Goal: Browse casually: Explore the website without a specific task or goal

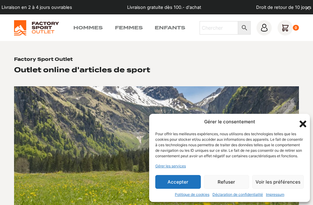
click at [227, 183] on button "Refuser" at bounding box center [227, 182] width 46 height 14
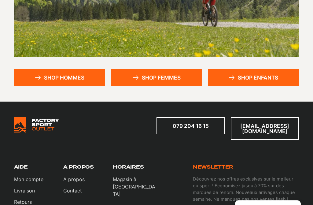
scroll to position [152, 0]
click at [36, 76] on icon at bounding box center [38, 78] width 6 height 4
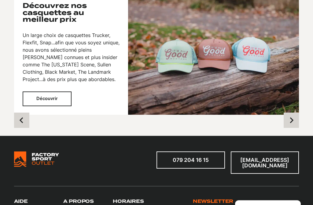
scroll to position [662, 0]
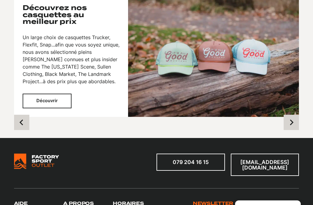
click at [45, 94] on button "Découvrir" at bounding box center [47, 101] width 49 height 15
click at [40, 94] on button "Découvrir" at bounding box center [47, 101] width 49 height 15
click at [41, 94] on button "Découvrir" at bounding box center [47, 101] width 49 height 15
click at [45, 94] on button "Découvrir" at bounding box center [47, 101] width 49 height 15
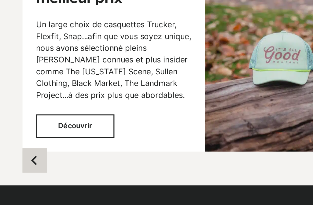
click at [45, 94] on button "Découvrir" at bounding box center [47, 101] width 49 height 15
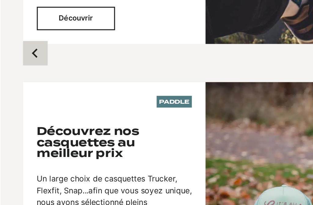
scroll to position [574, 0]
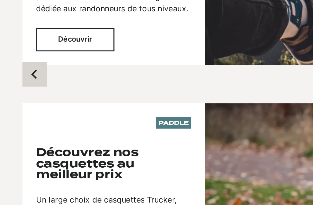
click at [40, 17] on button "Découvrir" at bounding box center [47, 24] width 49 height 15
click at [19, 43] on icon "Previous slide" at bounding box center [22, 46] width 6 height 6
